Goal: Task Accomplishment & Management: Use online tool/utility

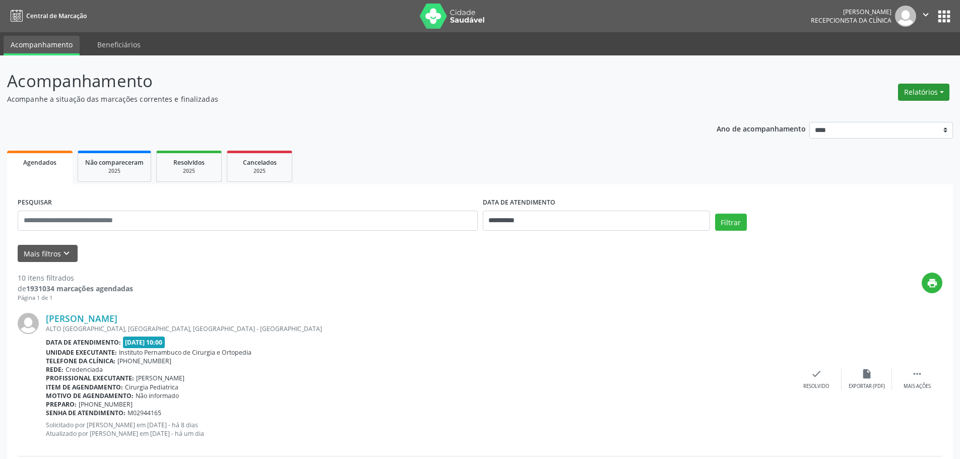
click at [919, 89] on button "Relatórios" at bounding box center [923, 92] width 51 height 17
click at [882, 104] on ul "Agendamentos Procedimentos realizados" at bounding box center [895, 121] width 109 height 36
click at [868, 112] on link "Agendamentos" at bounding box center [895, 114] width 108 height 14
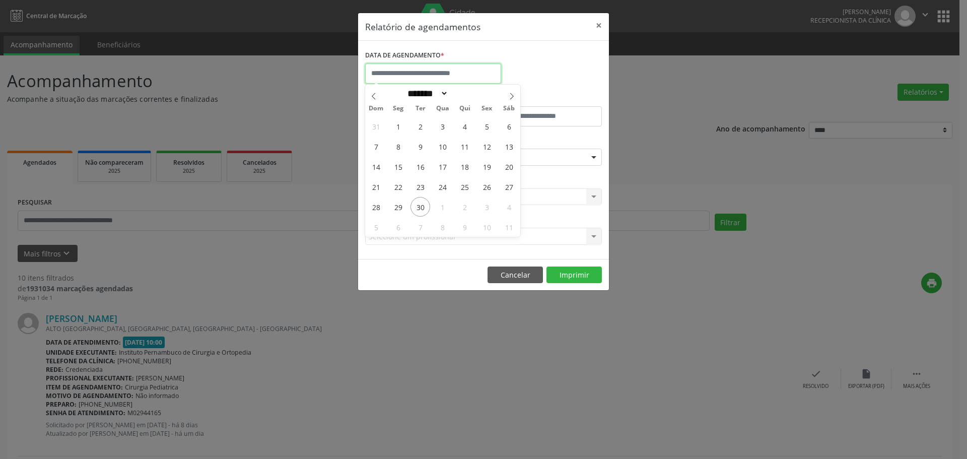
click at [448, 74] on input "text" at bounding box center [433, 73] width 136 height 20
click at [448, 207] on span "1" at bounding box center [443, 207] width 20 height 20
type input "**********"
click at [448, 207] on span "1" at bounding box center [443, 207] width 20 height 20
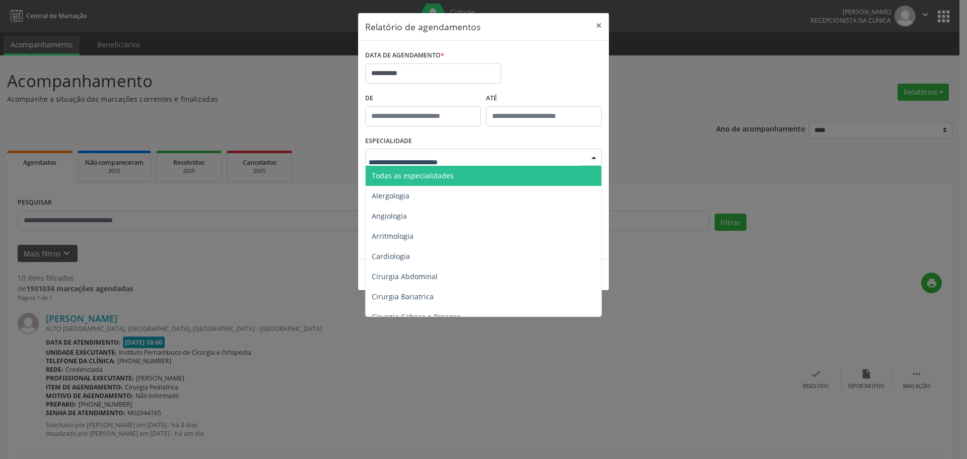
click at [456, 172] on span "Todas as especialidades" at bounding box center [484, 176] width 237 height 20
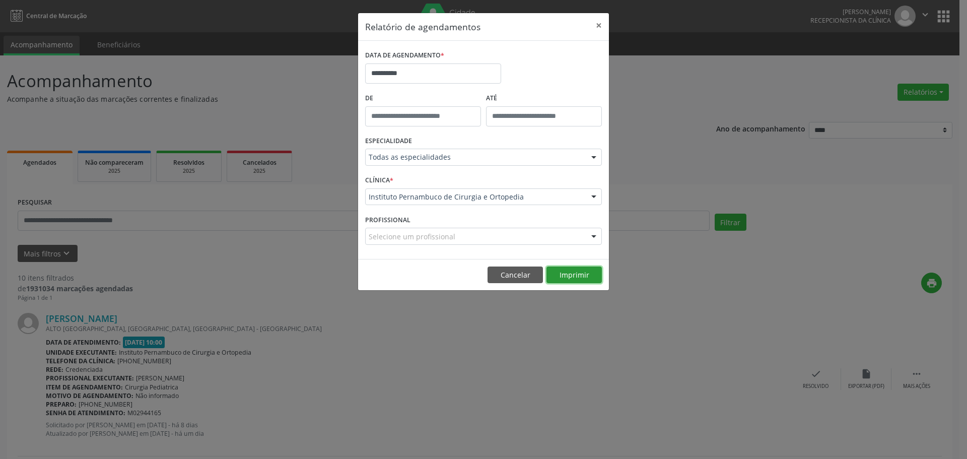
click at [595, 268] on button "Imprimir" at bounding box center [574, 275] width 55 height 17
